Goal: Transaction & Acquisition: Purchase product/service

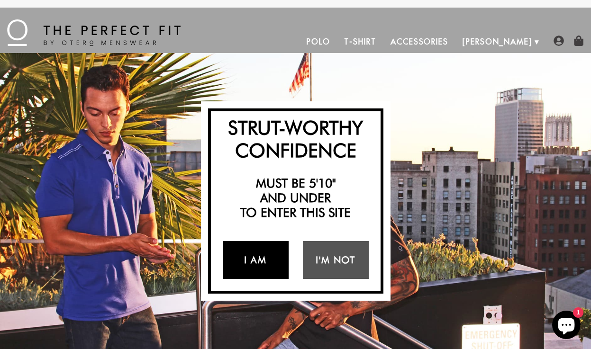
click at [249, 259] on link "I Am" at bounding box center [256, 260] width 66 height 38
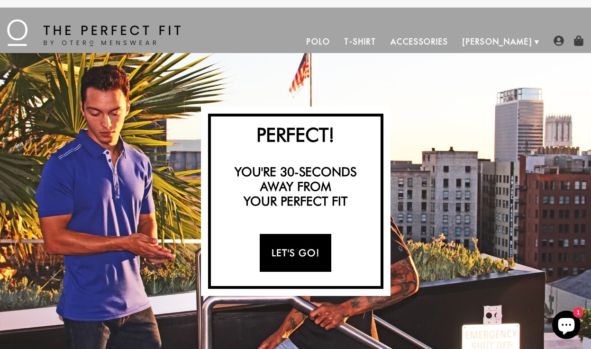
click at [297, 260] on link "Let's Go!" at bounding box center [296, 253] width 72 height 38
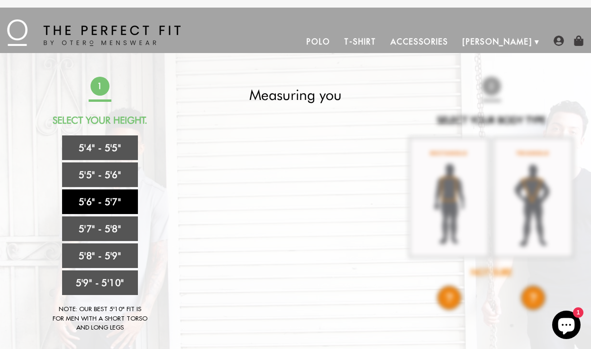
click at [112, 194] on link "5'6" - 5'7"" at bounding box center [100, 201] width 76 height 25
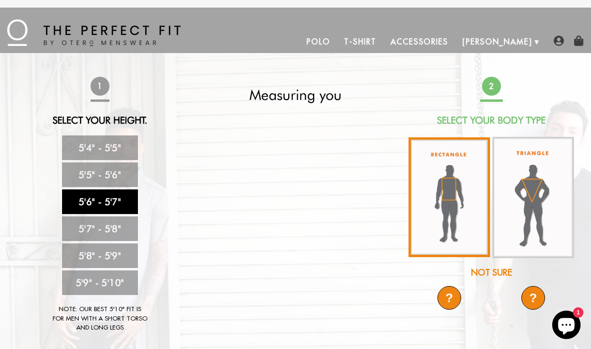
click at [452, 203] on img at bounding box center [448, 197] width 81 height 120
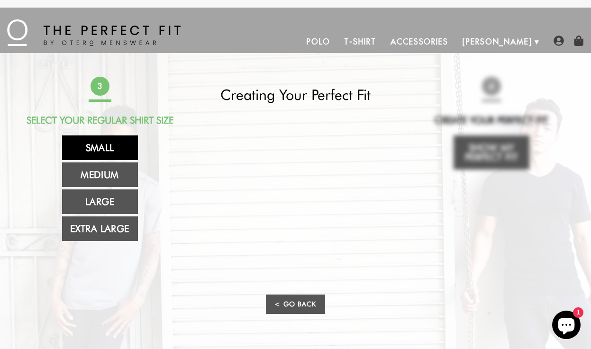
click at [117, 156] on link "Small" at bounding box center [100, 147] width 76 height 25
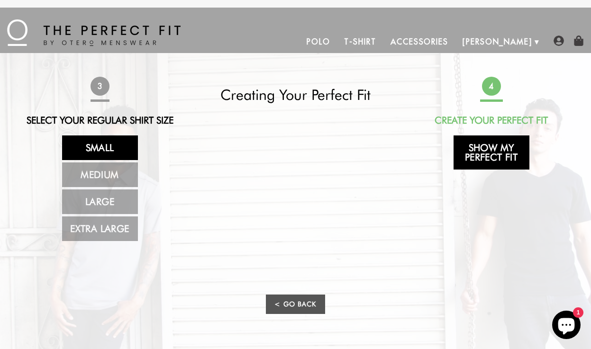
click at [508, 161] on link "Show My Perfect Fit" at bounding box center [491, 152] width 76 height 34
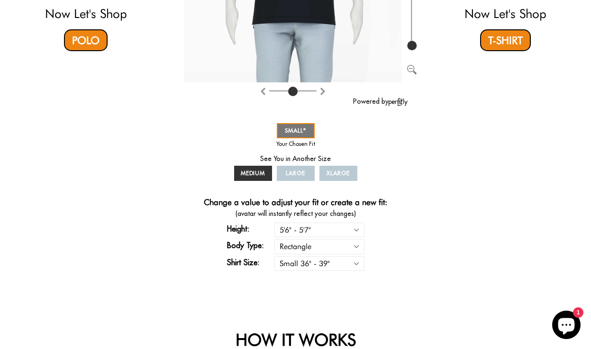
scroll to position [284, 0]
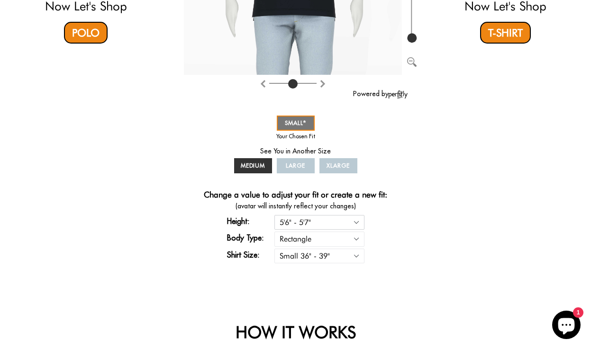
click at [338, 225] on select "5'4" - 5'5" 5'5" - 5'6" 5'6" - 5'7" 5'7" - 5'8" 5'8" - 5'9" 5'9" - 5'10"" at bounding box center [319, 222] width 90 height 15
select select "55-56"
click at [274, 215] on select "5'4" - 5'5" 5'5" - 5'6" 5'6" - 5'7" 5'7" - 5'8" 5'8" - 5'9" 5'9" - 5'10"" at bounding box center [319, 222] width 90 height 15
select select "55-56"
click at [412, 236] on div "Now Let's Shop Polo You in Your Perfect Fit Powered by SMALL MEDIUM LARGE XLARG…" at bounding box center [295, 33] width 559 height 480
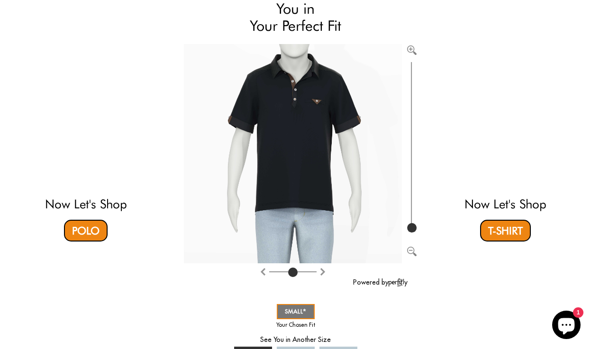
scroll to position [47, 0]
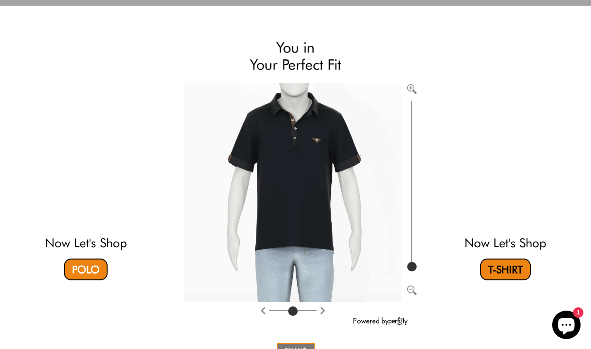
click at [492, 266] on link "T-Shirt" at bounding box center [505, 270] width 51 height 22
click at [71, 148] on video at bounding box center [86, 156] width 282 height 141
